Goal: Navigation & Orientation: Find specific page/section

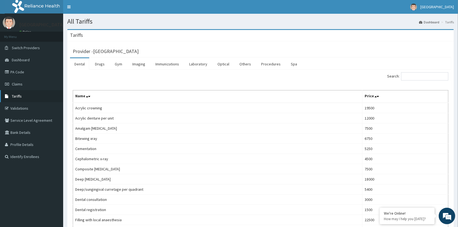
click at [20, 93] on link "Tariffs" at bounding box center [31, 96] width 63 height 12
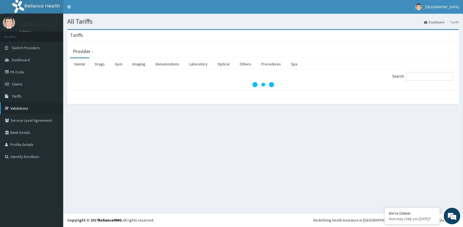
click at [18, 105] on link "Validations" at bounding box center [31, 108] width 63 height 12
